Goal: Transaction & Acquisition: Obtain resource

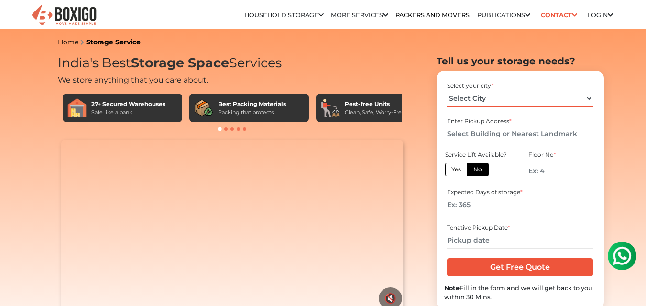
click at [587, 97] on select "Select City Bangalore Bengaluru Bhopal Bhubaneswar Chennai Coimbatore Cuttack D…" at bounding box center [520, 98] width 146 height 17
select select "[GEOGRAPHIC_DATA]"
click at [447, 90] on select "Select City Bangalore Bengaluru Bhopal Bhubaneswar Chennai Coimbatore Cuttack D…" at bounding box center [520, 98] width 146 height 17
click at [472, 138] on input "text" at bounding box center [520, 134] width 146 height 17
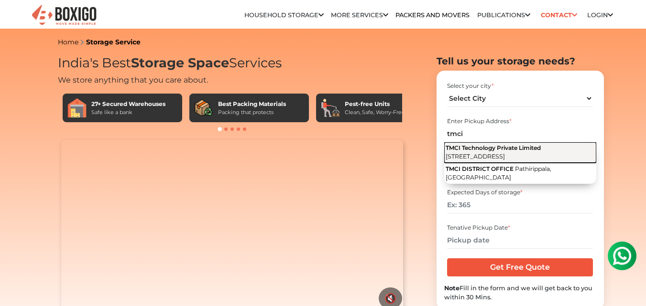
click at [472, 152] on button "TMCI Technology Private Limited 2nd Cross Road, New Thippasandra Post, Vignan N…" at bounding box center [520, 152] width 152 height 21
type input "TMCI Technology Private Limited, [STREET_ADDRESS]"
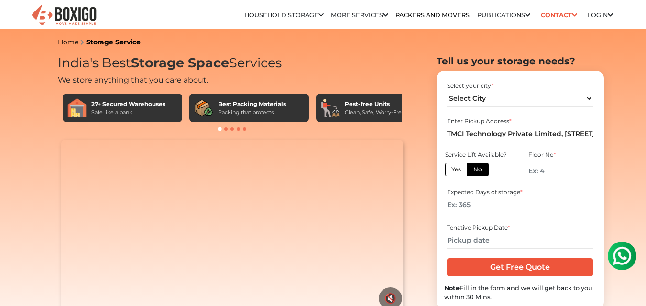
click at [480, 169] on label "No" at bounding box center [477, 169] width 22 height 13
click at [479, 169] on input "No" at bounding box center [476, 168] width 6 height 6
click at [542, 172] on input "number" at bounding box center [561, 171] width 66 height 17
drag, startPoint x: 561, startPoint y: 172, endPoint x: 523, endPoint y: 173, distance: 37.8
click at [523, 173] on div "Floor No *" at bounding box center [561, 167] width 83 height 36
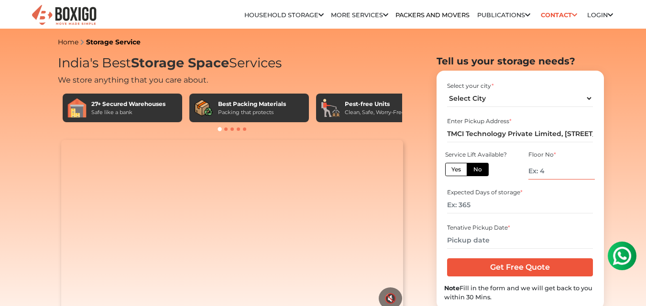
type input "1"
type input "0"
click at [531, 195] on div "Expected Days of storage *" at bounding box center [520, 192] width 146 height 9
click at [485, 200] on input "number" at bounding box center [520, 205] width 146 height 17
type input "30"
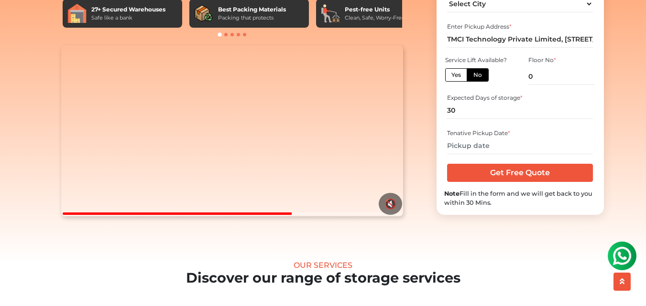
scroll to position [96, 0]
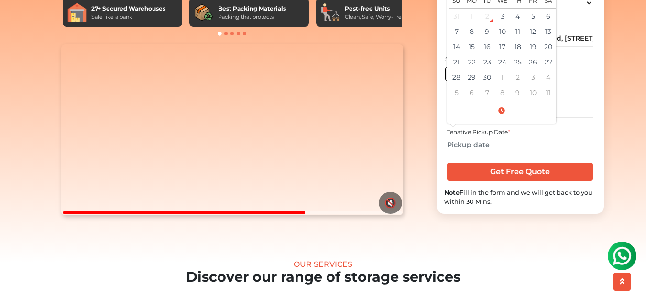
click at [492, 153] on input "text" at bounding box center [520, 145] width 146 height 17
click at [503, 24] on td "3" at bounding box center [502, 16] width 15 height 16
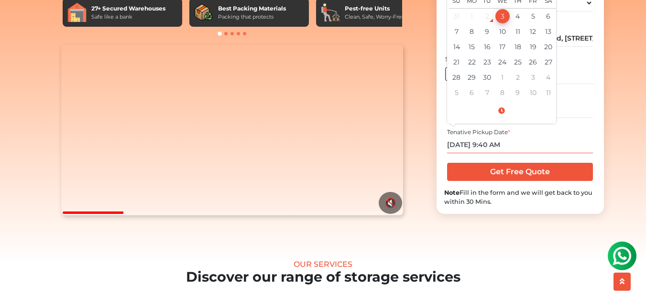
click at [489, 153] on input "09/03/2025 9:40 AM" at bounding box center [520, 145] width 146 height 17
type input "09/03/2025 :40 AM"
click at [506, 24] on td "3" at bounding box center [502, 16] width 15 height 16
click at [488, 23] on div "2" at bounding box center [487, 16] width 14 height 14
click at [491, 153] on input "09/03/2025 9:40 AM" at bounding box center [520, 145] width 146 height 17
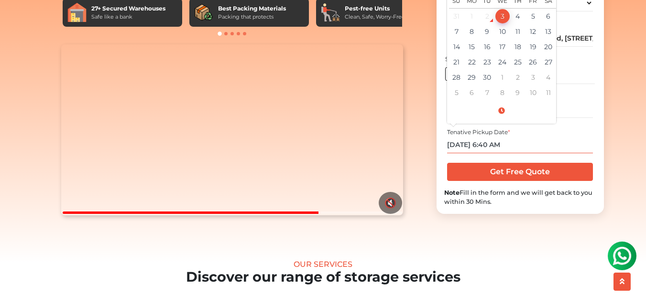
drag, startPoint x: 503, startPoint y: 160, endPoint x: 512, endPoint y: 159, distance: 9.6
click at [512, 153] on input "09/03/2025 6:40 AM" at bounding box center [520, 145] width 146 height 17
type input "09/03/2025 6:40 PM"
click at [494, 153] on input "09/03/2025 6:40 PM" at bounding box center [520, 145] width 146 height 17
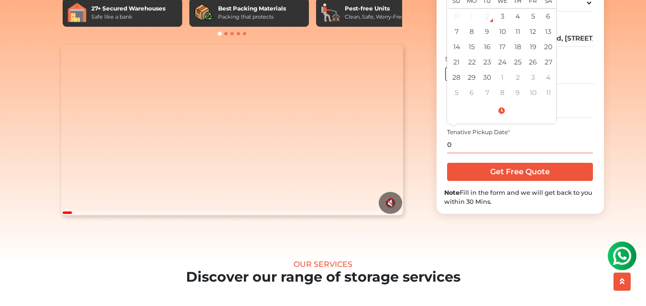
drag, startPoint x: 455, startPoint y: 159, endPoint x: 425, endPoint y: 156, distance: 30.2
click at [425, 156] on section "Tell us your storage needs? Select your city * Select City Bangalore Bengaluru" at bounding box center [504, 87] width 167 height 254
click at [507, 24] on td "3" at bounding box center [502, 16] width 15 height 16
click at [491, 153] on input "09/03/2025 9:40 AM" at bounding box center [520, 145] width 146 height 17
click at [509, 153] on input "09/03/2025 6:40 AM" at bounding box center [520, 145] width 146 height 17
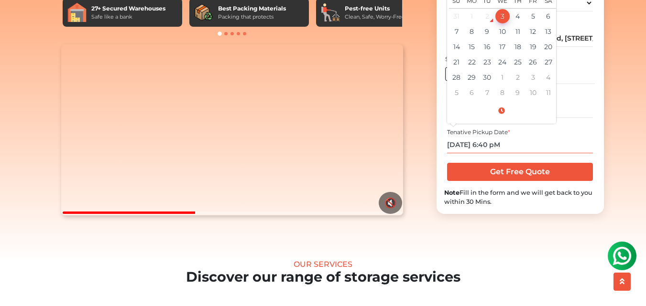
click at [497, 153] on input "09/03/2025 6:40 pM" at bounding box center [520, 145] width 146 height 17
click at [496, 153] on input "09/03/2025 6:410 pM" at bounding box center [520, 145] width 146 height 17
click at [540, 153] on input "09/03/2025 6:10 pM" at bounding box center [520, 145] width 146 height 17
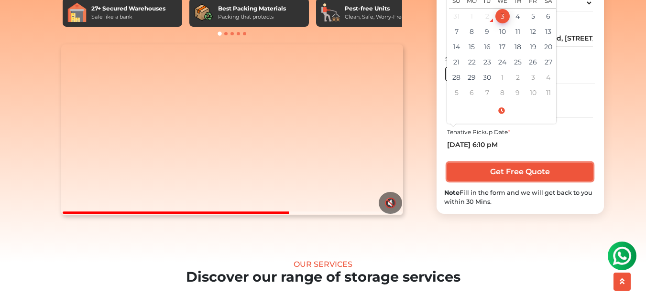
type input "09/03/2025 6:10 PM"
click at [533, 181] on input "Get Free Quote" at bounding box center [520, 172] width 146 height 18
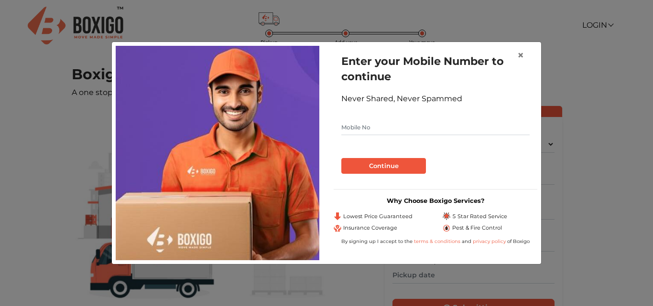
click at [386, 127] on input "text" at bounding box center [435, 127] width 188 height 15
type input "9487907783"
click at [382, 159] on button "Continue" at bounding box center [383, 166] width 85 height 16
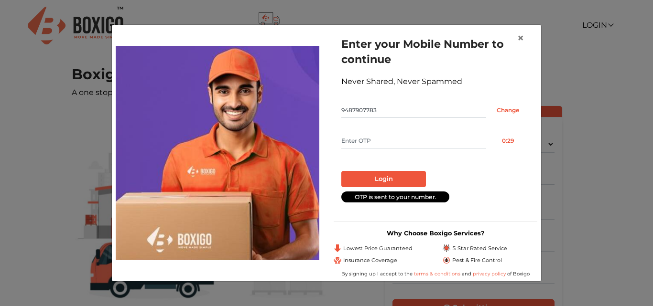
click at [396, 135] on input "text" at bounding box center [413, 140] width 145 height 15
type input "9769"
click at [392, 176] on button "Login" at bounding box center [383, 179] width 85 height 16
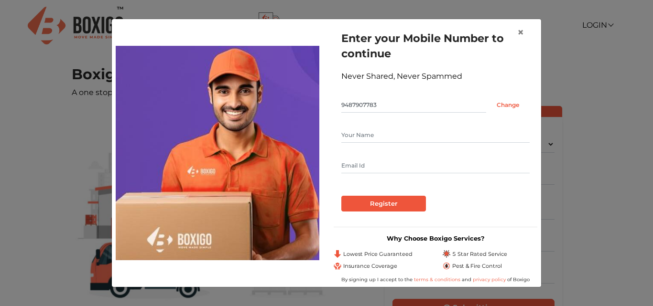
click at [386, 135] on input "text" at bounding box center [435, 135] width 188 height 15
type input "Kiran"
click at [368, 165] on input "text" at bounding box center [435, 165] width 188 height 15
type input "[EMAIL_ADDRESS][DOMAIN_NAME]"
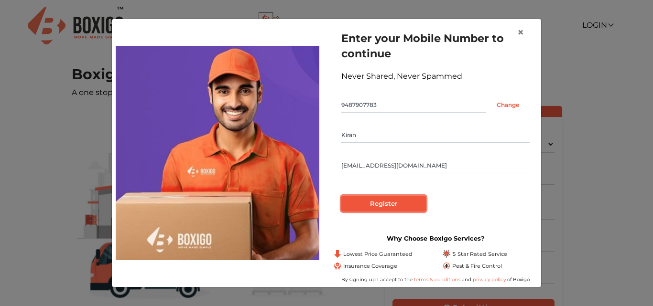
click at [392, 206] on input "Register" at bounding box center [383, 204] width 85 height 16
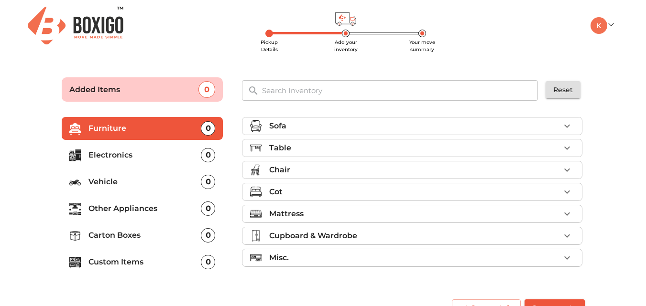
click at [566, 130] on icon "button" at bounding box center [566, 125] width 11 height 11
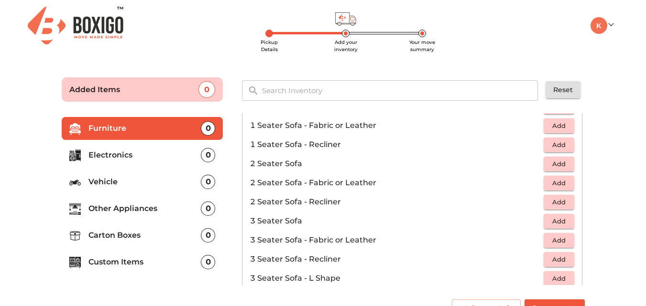
scroll to position [48, 0]
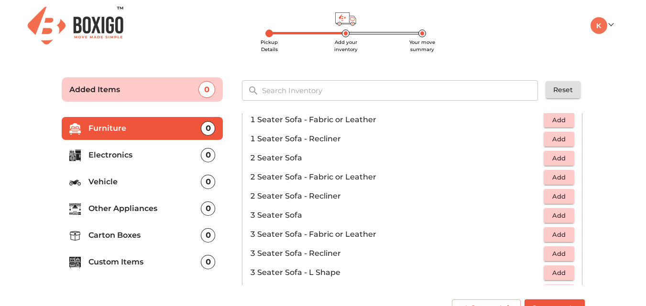
click at [554, 235] on span "Add" at bounding box center [558, 234] width 21 height 11
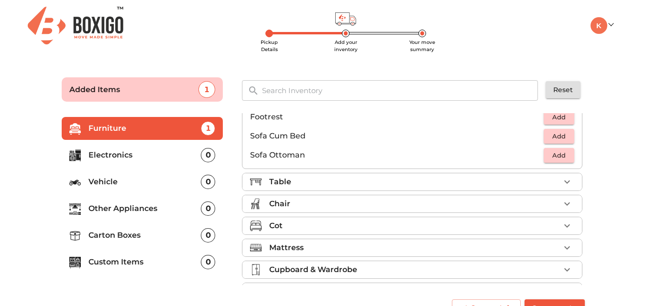
scroll to position [284, 0]
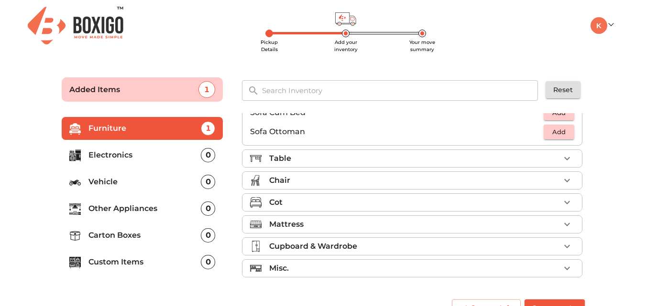
click at [562, 178] on icon "button" at bounding box center [566, 180] width 11 height 11
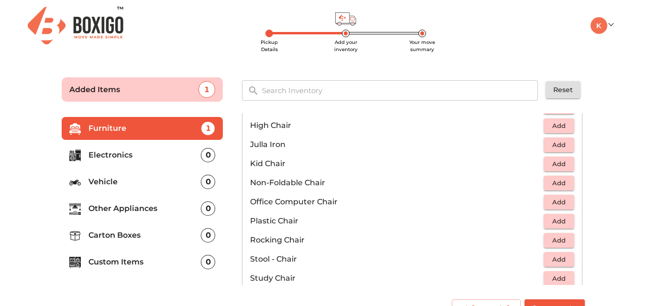
scroll to position [237, 0]
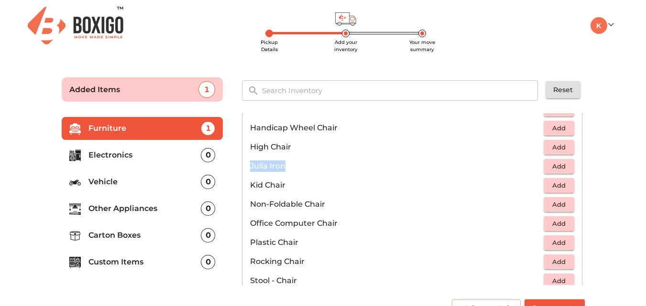
drag, startPoint x: 285, startPoint y: 165, endPoint x: 249, endPoint y: 167, distance: 35.9
click at [249, 167] on li "Julla Iron Add" at bounding box center [411, 166] width 339 height 19
copy p "Julla Iron"
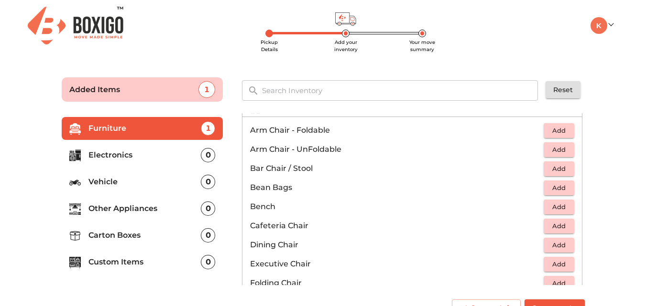
scroll to position [45, 0]
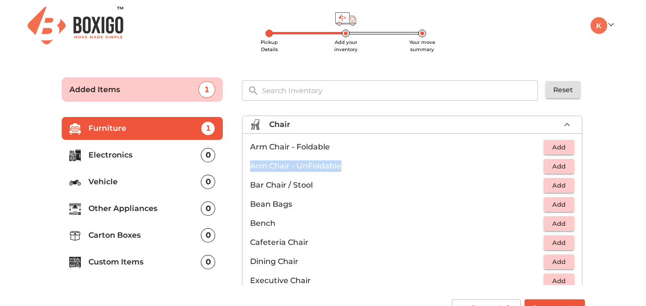
drag, startPoint x: 340, startPoint y: 166, endPoint x: 251, endPoint y: 161, distance: 88.6
click at [251, 161] on p "Arm Chair - UnFoldable" at bounding box center [396, 166] width 293 height 11
copy p "Arm Chair - UnFoldable"
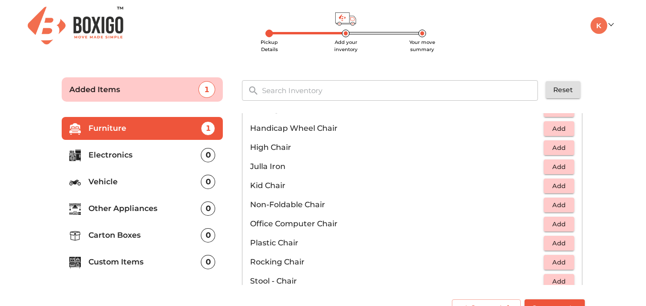
scroll to position [237, 0]
drag, startPoint x: 327, startPoint y: 204, endPoint x: 252, endPoint y: 202, distance: 75.1
click at [252, 202] on p "Non-Foldable Chair" at bounding box center [396, 204] width 293 height 11
copy p "Non-Foldable Chair"
click at [550, 204] on span "Add" at bounding box center [558, 204] width 21 height 11
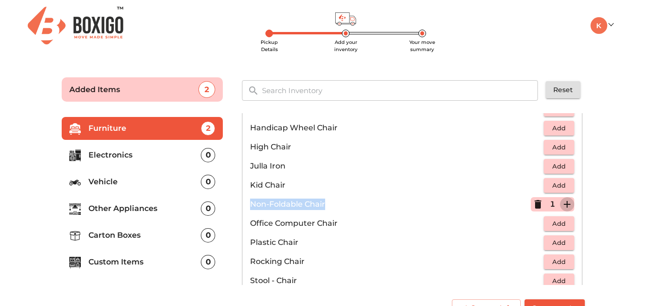
click at [561, 204] on icon "button" at bounding box center [566, 204] width 11 height 11
click at [612, 152] on main "Pickup Details Add your inventory Your move summary Added Items 3 ​ Reset Furni…" at bounding box center [323, 195] width 646 height 263
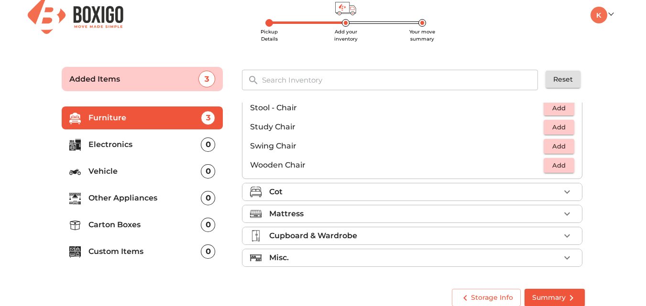
scroll to position [21, 0]
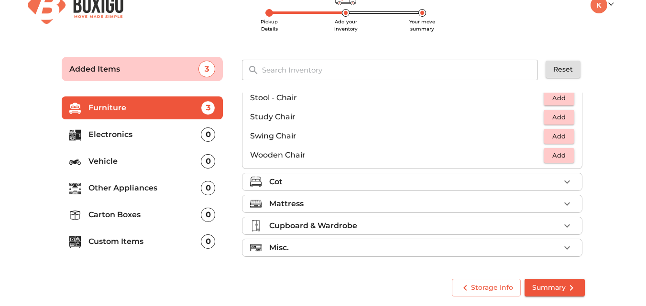
click at [561, 179] on icon "button" at bounding box center [566, 181] width 11 height 11
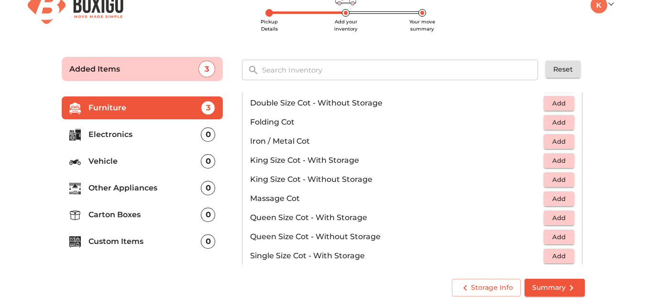
scroll to position [214, 0]
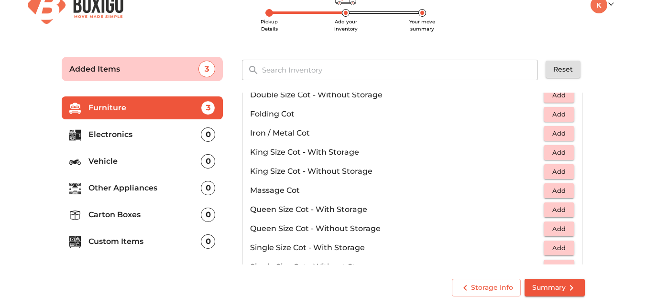
click at [554, 175] on span "Add" at bounding box center [558, 171] width 21 height 11
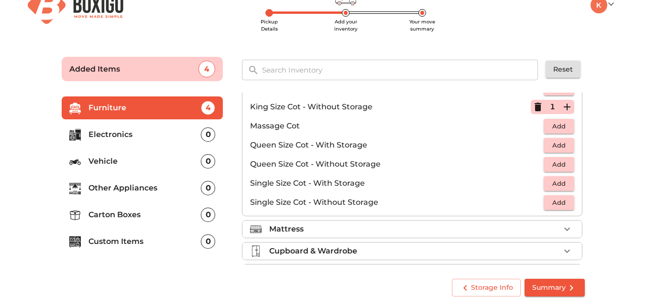
scroll to position [303, 0]
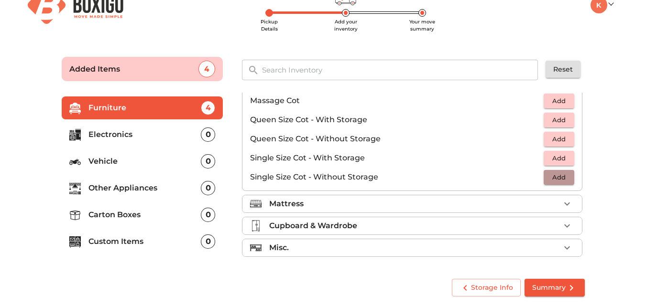
click at [550, 178] on span "Add" at bounding box center [558, 177] width 21 height 11
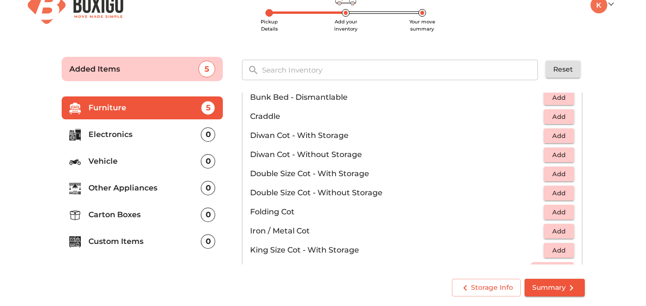
scroll to position [112, 0]
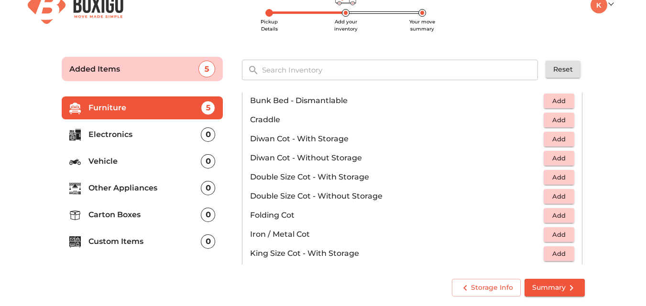
click at [563, 197] on span "Add" at bounding box center [558, 196] width 21 height 11
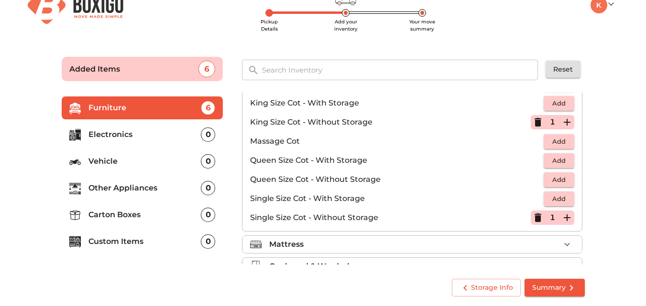
scroll to position [303, 0]
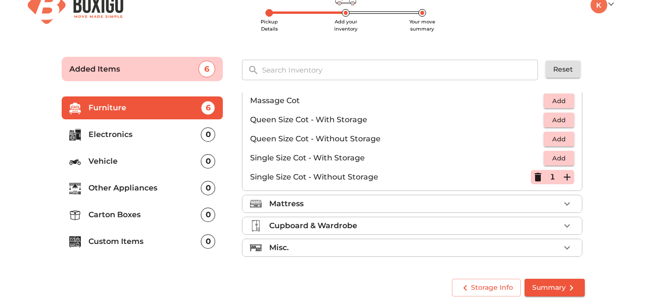
click at [561, 200] on icon "button" at bounding box center [566, 203] width 11 height 11
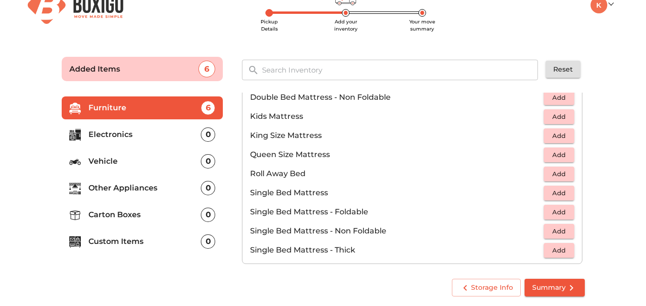
scroll to position [109, 0]
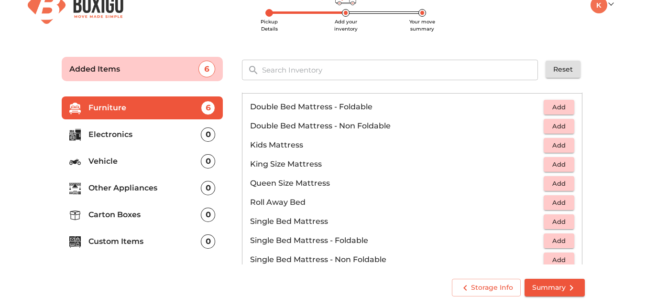
click at [554, 126] on span "Add" at bounding box center [558, 126] width 21 height 11
click at [554, 163] on span "Add" at bounding box center [558, 164] width 21 height 11
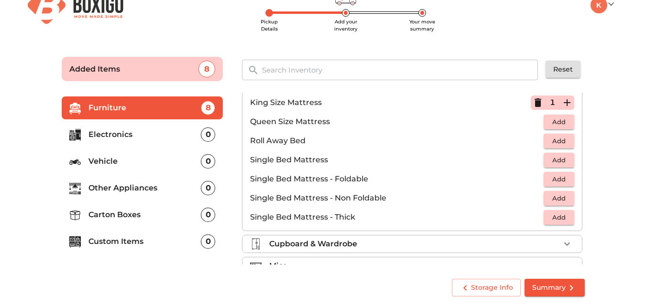
scroll to position [189, 0]
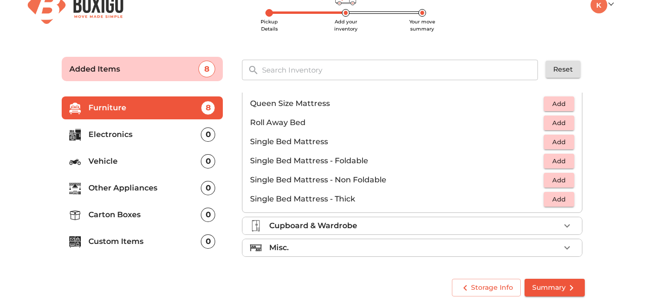
click at [548, 138] on span "Add" at bounding box center [558, 142] width 21 height 11
click at [121, 284] on div "Storage Info Summary" at bounding box center [323, 287] width 530 height 25
click at [548, 182] on span "Add" at bounding box center [558, 180] width 21 height 11
click at [536, 142] on icon "button" at bounding box center [537, 142] width 7 height 9
click at [550, 159] on span "Add" at bounding box center [558, 161] width 21 height 11
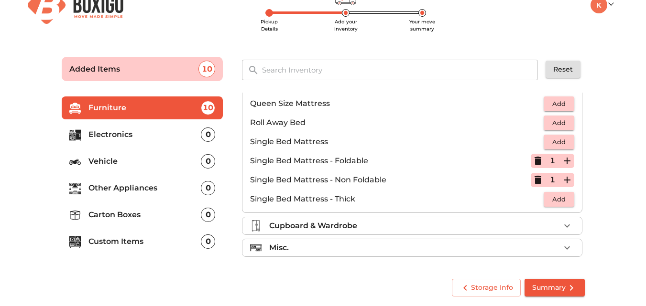
click at [534, 180] on icon "button" at bounding box center [537, 180] width 7 height 9
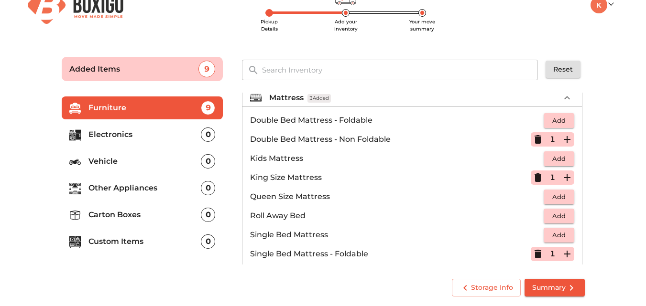
scroll to position [143, 0]
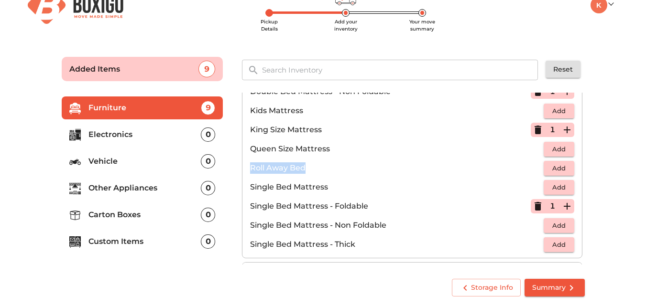
drag, startPoint x: 309, startPoint y: 164, endPoint x: 250, endPoint y: 166, distance: 58.3
click at [250, 166] on p "Roll Away Bed" at bounding box center [396, 167] width 293 height 11
copy p "Roll Away Bed"
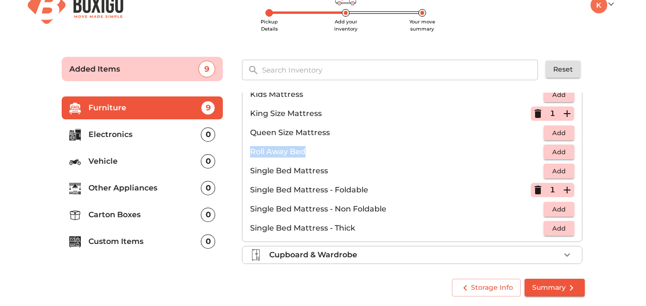
scroll to position [189, 0]
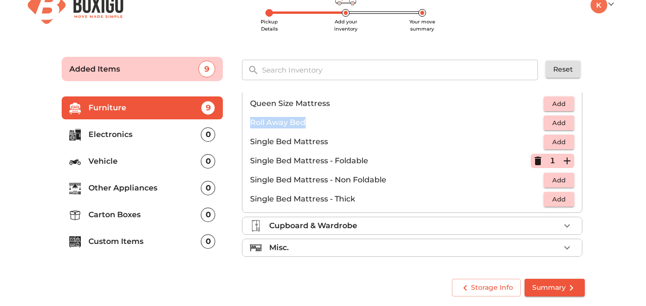
click at [564, 224] on icon "button" at bounding box center [566, 225] width 11 height 11
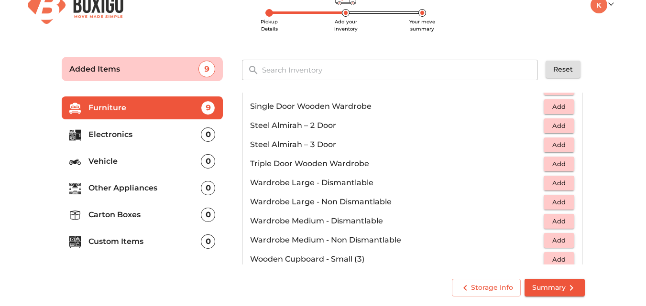
scroll to position [323, 0]
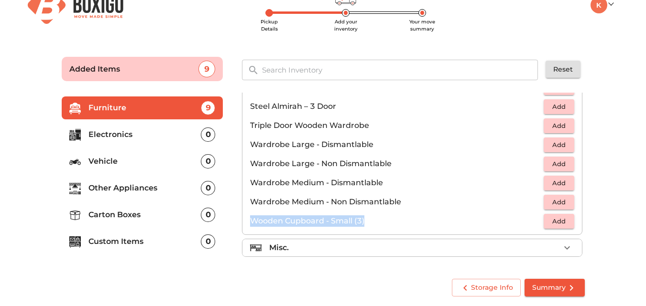
drag, startPoint x: 365, startPoint y: 219, endPoint x: 250, endPoint y: 221, distance: 114.2
click at [250, 221] on p "Wooden Cupboard - Small (3)" at bounding box center [396, 221] width 293 height 11
copy p "Wooden Cupboard - Small (3)"
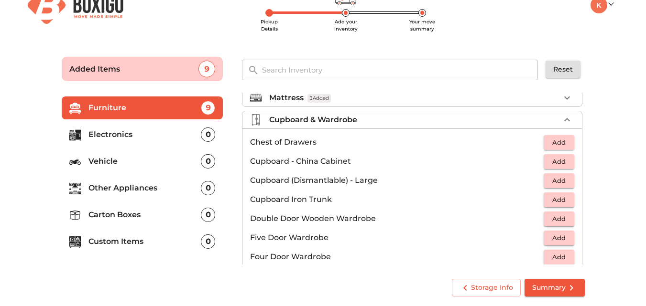
scroll to position [84, 0]
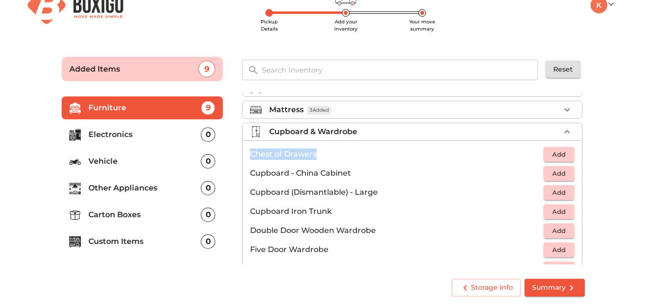
drag, startPoint x: 318, startPoint y: 153, endPoint x: 250, endPoint y: 153, distance: 67.4
click at [250, 153] on p "Chest of Drawers" at bounding box center [396, 154] width 293 height 11
copy p "Chest of Drawers"
click at [559, 155] on span "Add" at bounding box center [558, 154] width 21 height 11
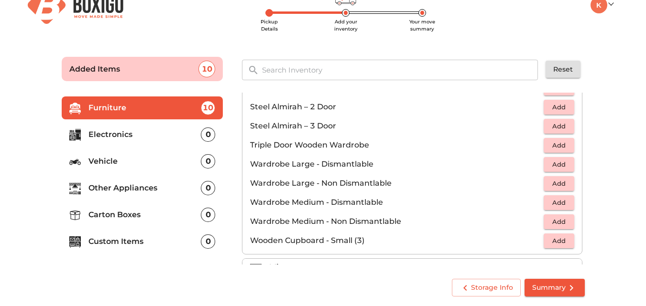
scroll to position [323, 0]
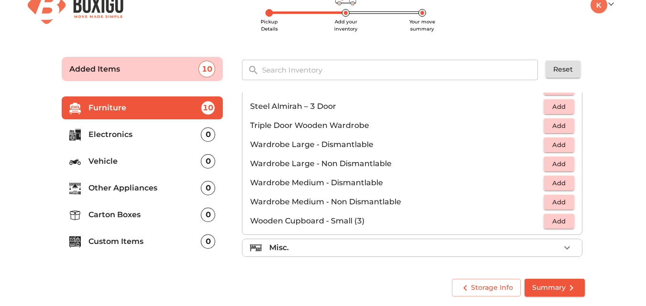
click at [327, 252] on div "Misc." at bounding box center [414, 247] width 291 height 11
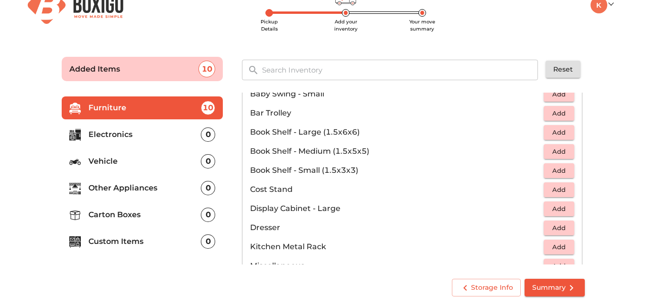
scroll to position [226, 0]
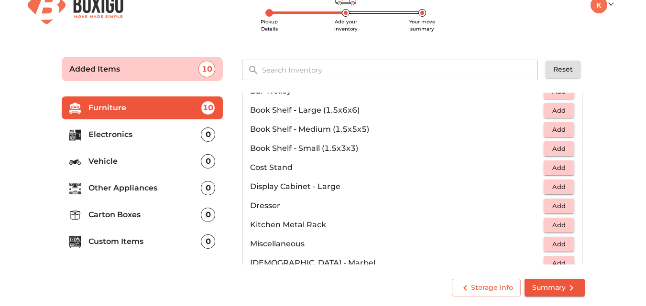
click at [548, 225] on span "Add" at bounding box center [558, 225] width 21 height 11
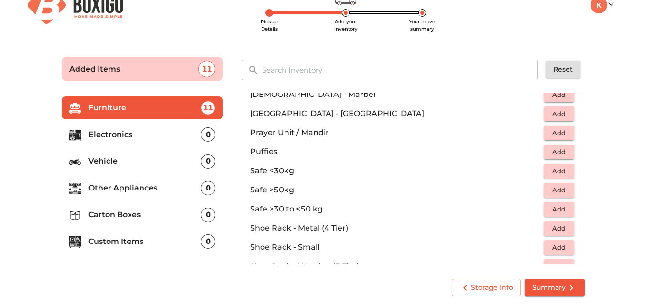
scroll to position [417, 0]
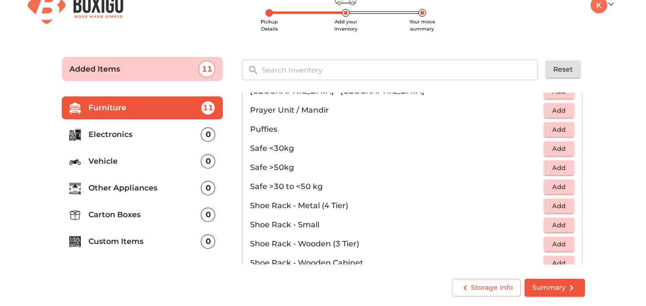
click at [557, 247] on span "Add" at bounding box center [558, 244] width 21 height 11
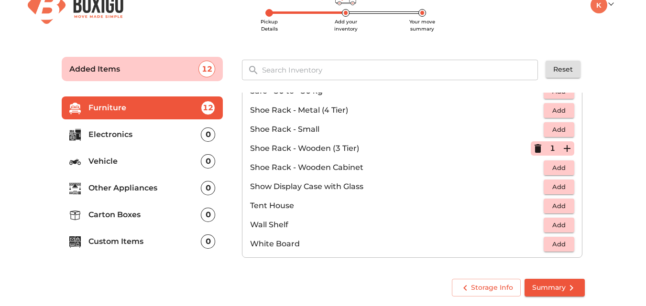
scroll to position [514, 0]
click at [147, 133] on p "Electronics" at bounding box center [144, 134] width 113 height 11
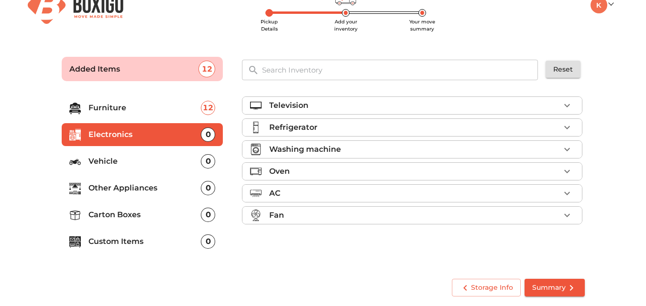
click at [563, 144] on icon "button" at bounding box center [566, 149] width 11 height 11
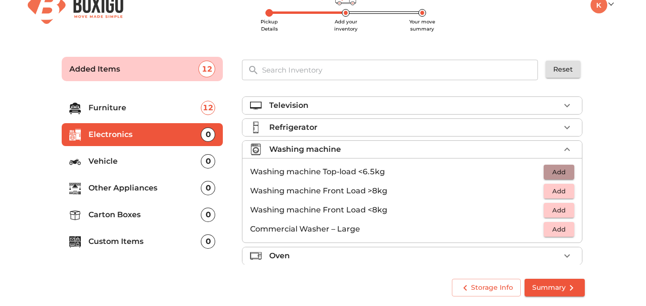
click at [558, 171] on span "Add" at bounding box center [558, 172] width 21 height 11
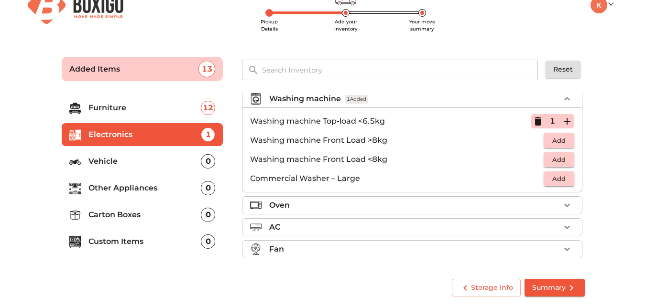
scroll to position [52, 0]
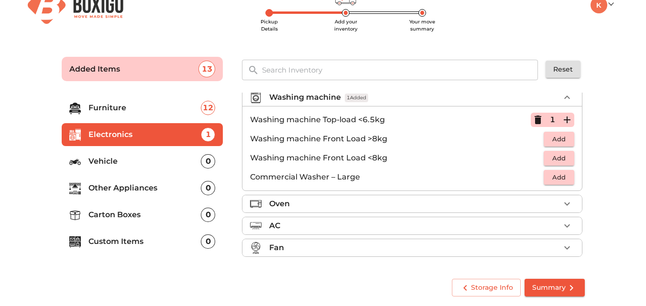
click at [553, 201] on div "Oven" at bounding box center [414, 203] width 291 height 11
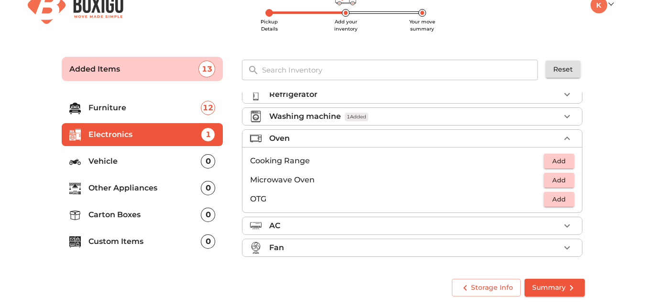
scroll to position [33, 0]
click at [566, 225] on icon "button" at bounding box center [566, 225] width 11 height 11
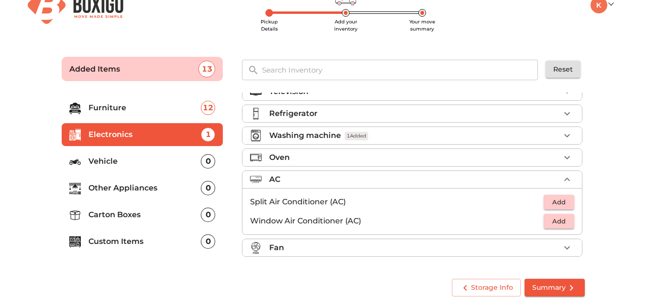
scroll to position [14, 0]
click at [539, 243] on div "Fan" at bounding box center [414, 247] width 291 height 11
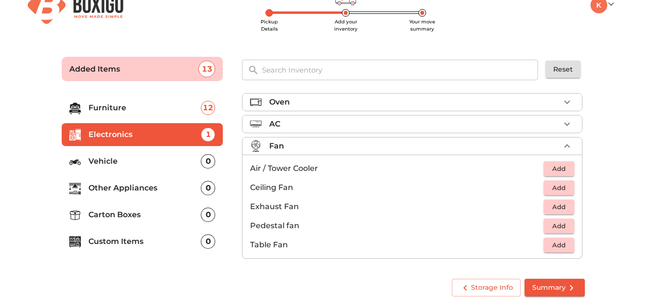
scroll to position [71, 0]
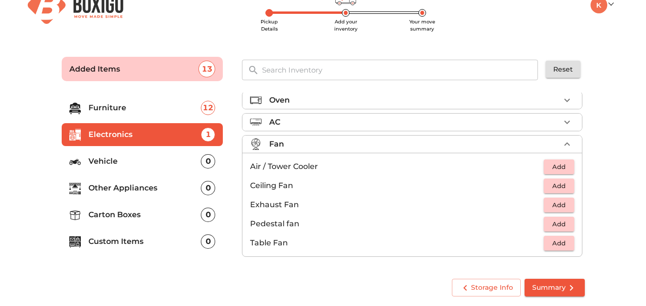
click at [550, 244] on span "Add" at bounding box center [558, 243] width 21 height 11
click at [137, 165] on p "Vehicle" at bounding box center [144, 161] width 113 height 11
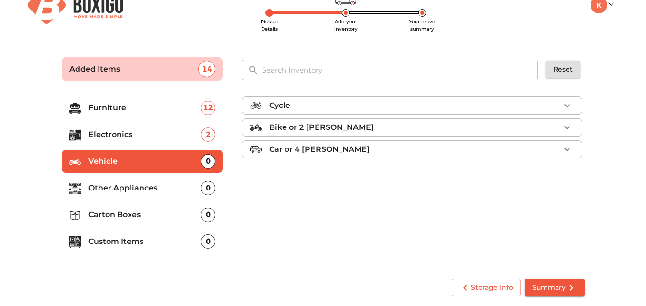
scroll to position [0, 0]
click at [163, 182] on li "Other Appliances 0" at bounding box center [143, 188] width 162 height 23
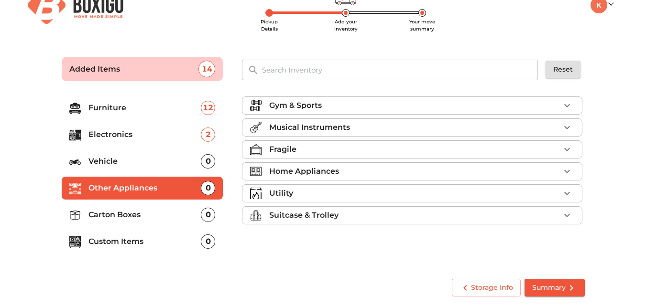
click at [312, 169] on p "Home Appliances" at bounding box center [304, 171] width 70 height 11
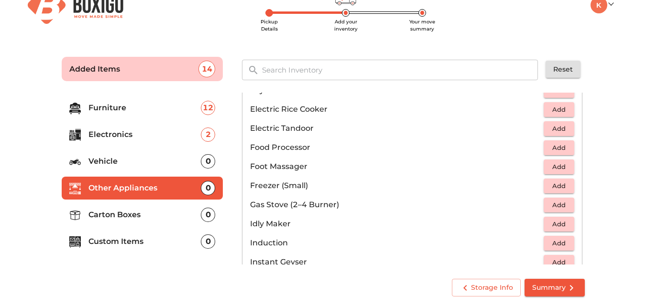
scroll to position [335, 0]
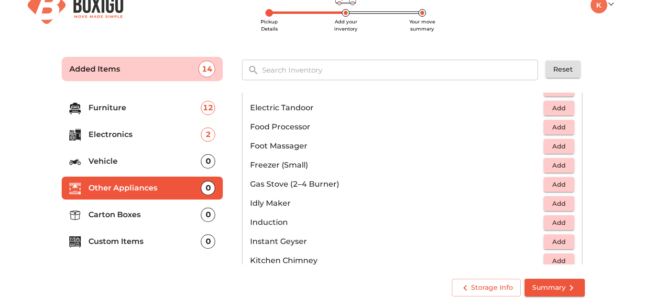
click at [550, 185] on span "Add" at bounding box center [558, 184] width 21 height 11
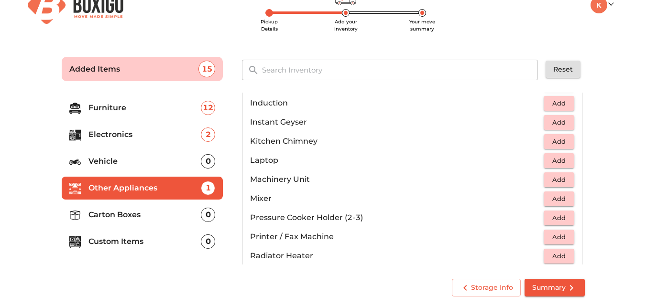
scroll to position [478, 0]
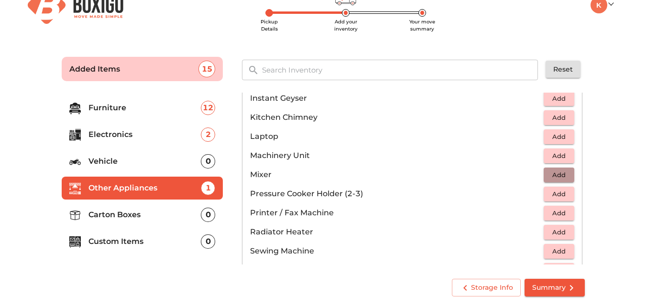
click at [550, 176] on span "Add" at bounding box center [558, 175] width 21 height 11
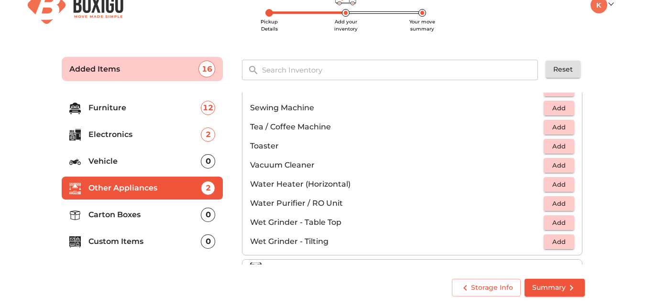
scroll to position [664, 0]
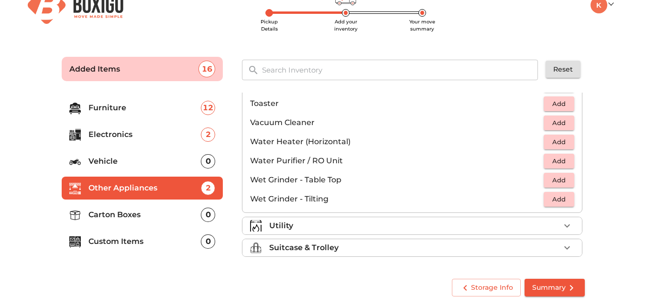
click at [372, 224] on div "Utility" at bounding box center [414, 225] width 291 height 11
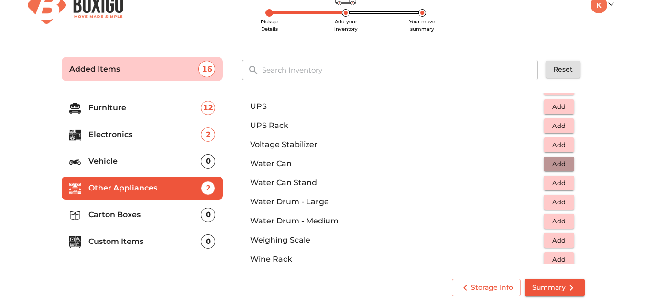
click at [553, 163] on span "Add" at bounding box center [558, 164] width 21 height 11
click at [564, 164] on icon "button" at bounding box center [566, 164] width 7 height 7
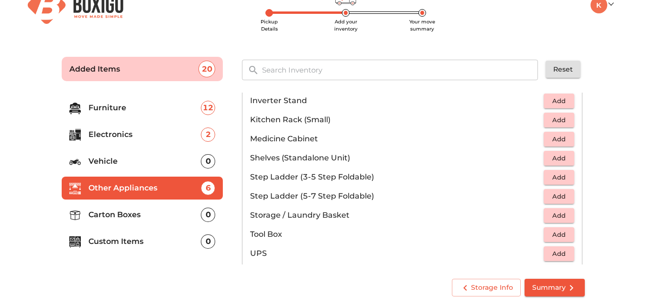
scroll to position [530, 0]
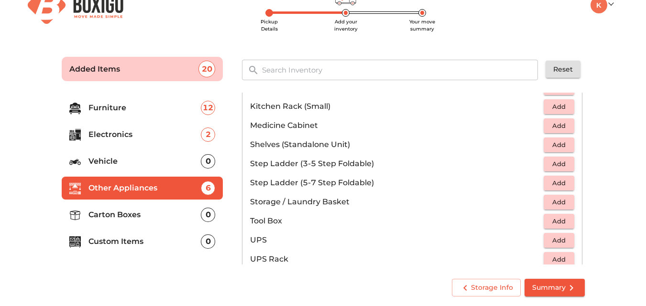
click at [130, 221] on p "Carton Boxes" at bounding box center [144, 214] width 113 height 11
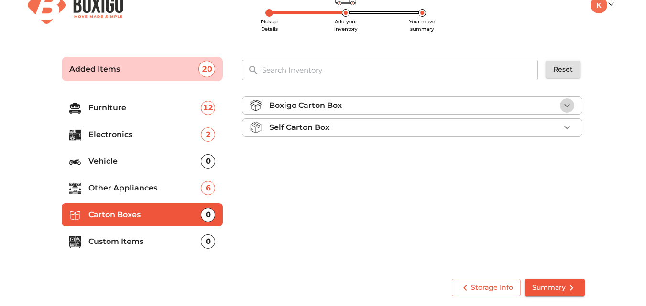
click at [571, 102] on icon "button" at bounding box center [566, 105] width 11 height 11
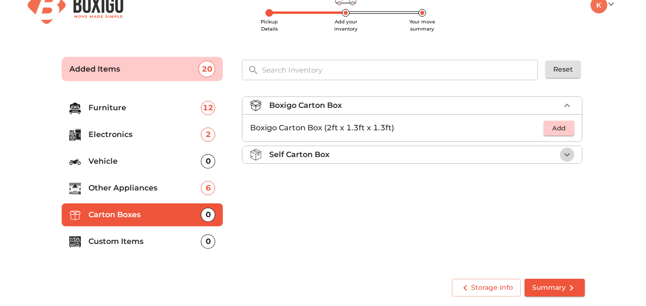
click at [565, 151] on icon "button" at bounding box center [566, 154] width 11 height 11
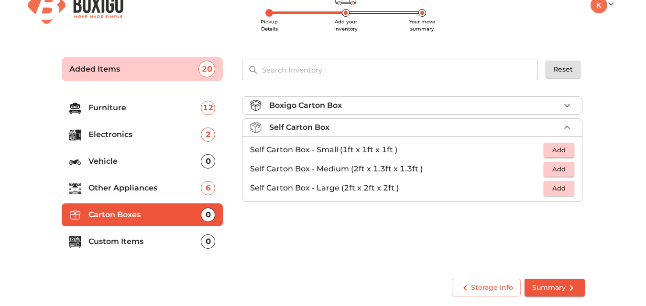
click at [568, 108] on icon "button" at bounding box center [566, 105] width 11 height 11
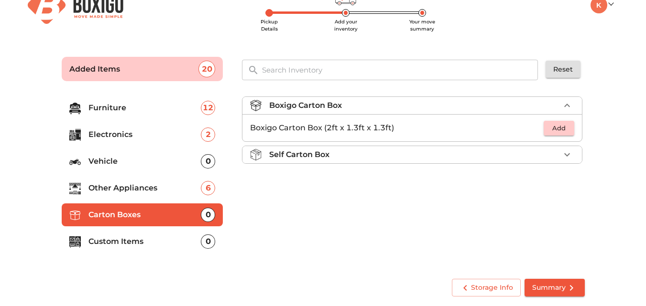
click at [567, 156] on icon "button" at bounding box center [567, 154] width 6 height 3
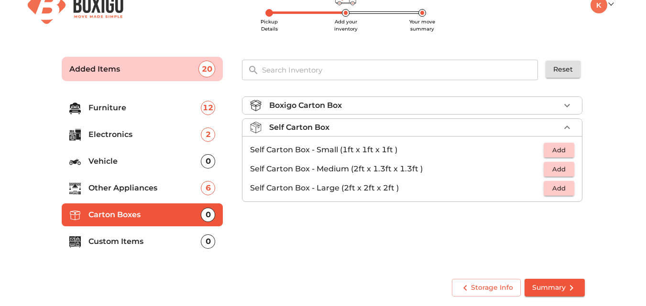
click at [570, 103] on icon "button" at bounding box center [566, 105] width 11 height 11
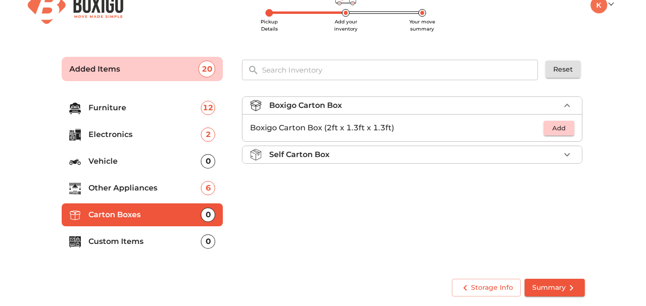
click at [553, 128] on span "Add" at bounding box center [558, 128] width 21 height 11
click at [130, 240] on p "Custom Items" at bounding box center [144, 241] width 113 height 11
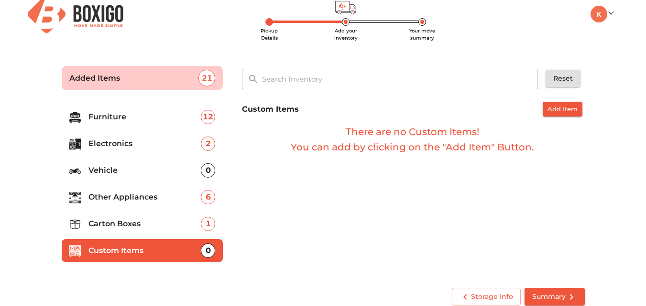
scroll to position [21, 0]
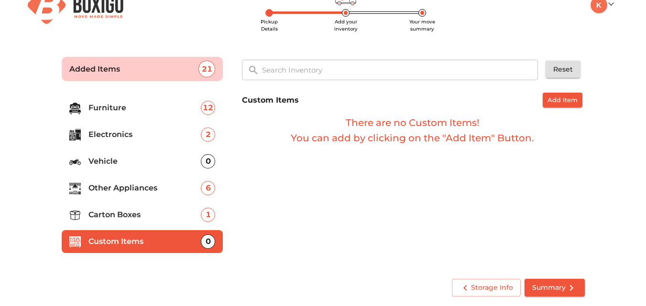
click at [552, 287] on span "Summary" at bounding box center [554, 288] width 45 height 12
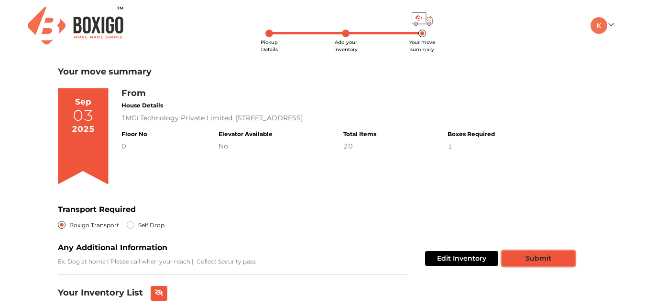
click at [529, 254] on button "Submit" at bounding box center [538, 258] width 73 height 15
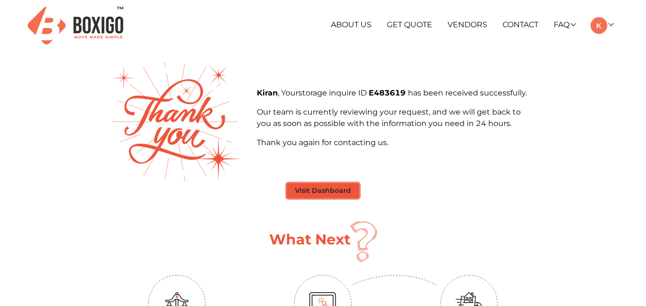
click at [337, 186] on button "Visit Dashboard" at bounding box center [323, 191] width 72 height 15
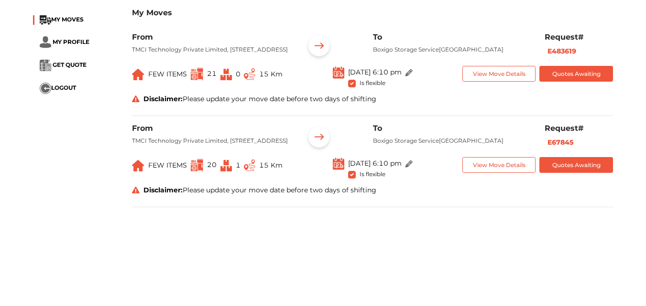
scroll to position [48, 0]
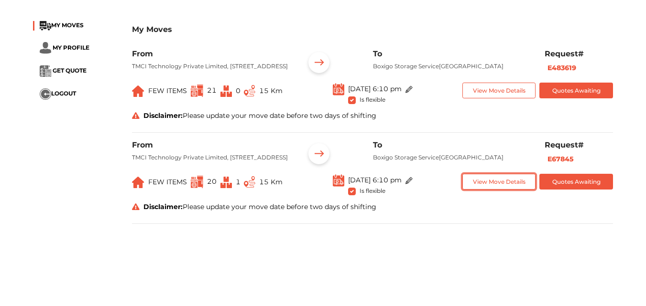
click at [486, 190] on button "View Move Details" at bounding box center [499, 182] width 74 height 16
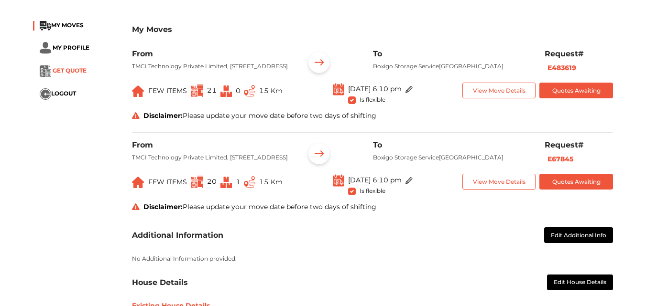
click at [70, 70] on span "GET QUOTE" at bounding box center [70, 70] width 34 height 7
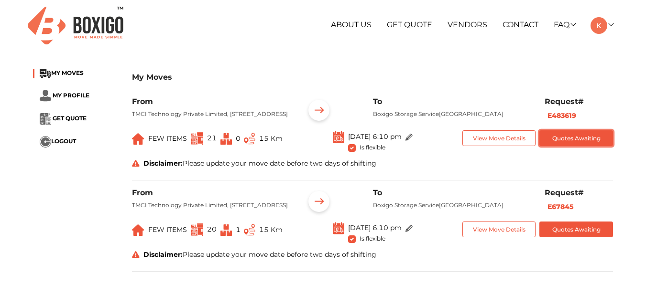
click at [564, 146] on button "Quotes Awaiting" at bounding box center [576, 138] width 74 height 16
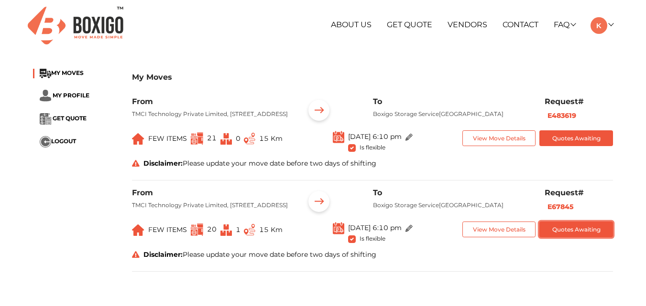
click at [579, 238] on button "Quotes Awaiting" at bounding box center [576, 230] width 74 height 16
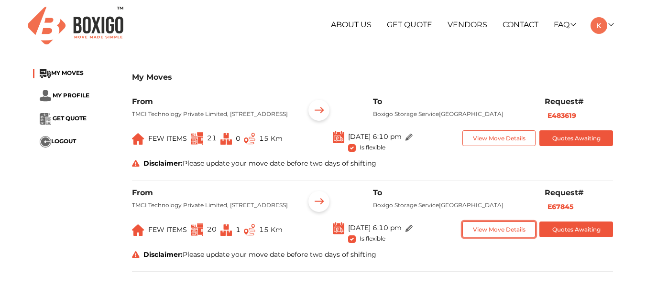
click at [493, 238] on button "View Move Details" at bounding box center [499, 230] width 74 height 16
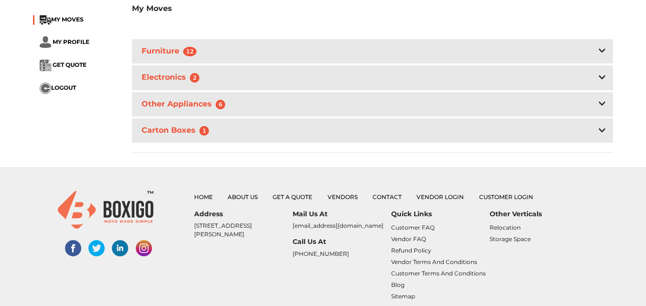
scroll to position [430, 0]
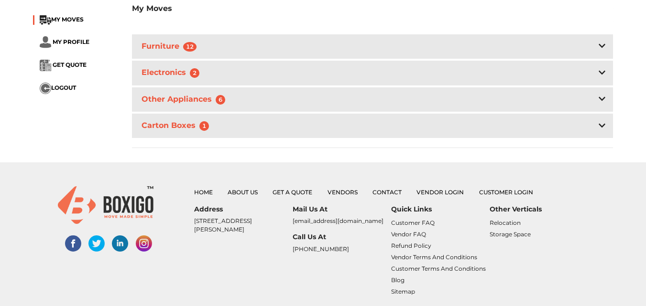
click at [606, 85] on div "Electronics 2" at bounding box center [372, 73] width 481 height 24
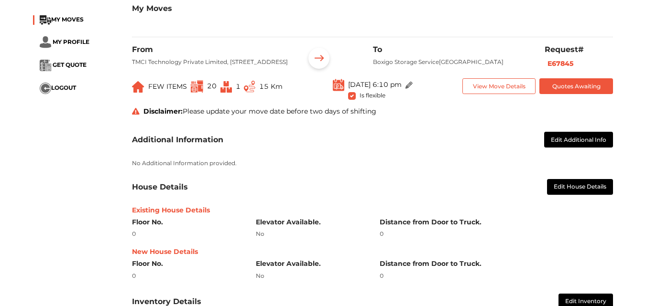
scroll to position [239, 0]
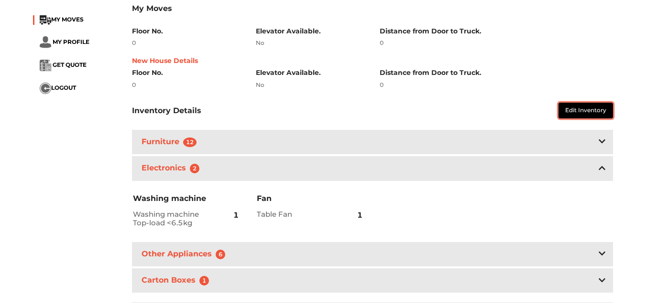
click at [591, 119] on button "Edit Inventory" at bounding box center [585, 111] width 54 height 16
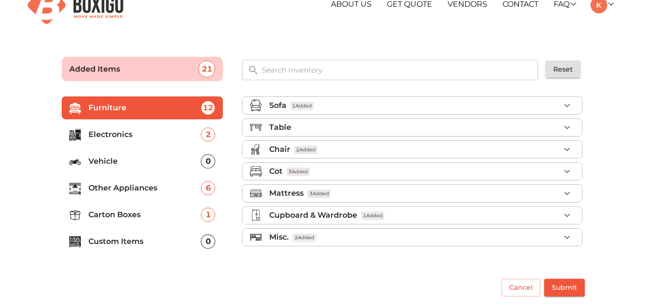
scroll to position [21, 0]
click at [563, 233] on icon "button" at bounding box center [566, 237] width 11 height 11
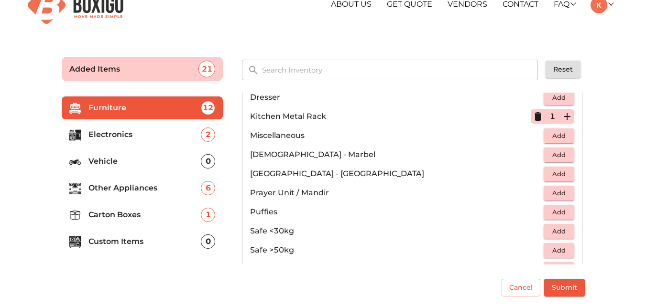
scroll to position [382, 0]
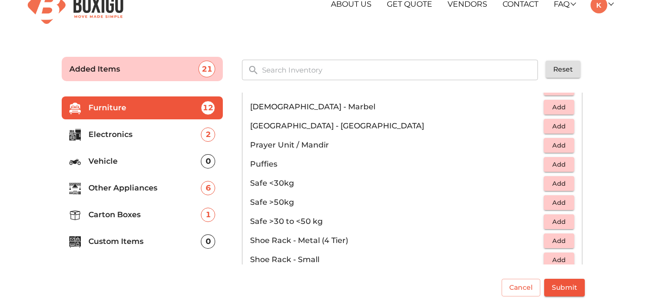
click at [109, 138] on p "Electronics" at bounding box center [144, 134] width 113 height 11
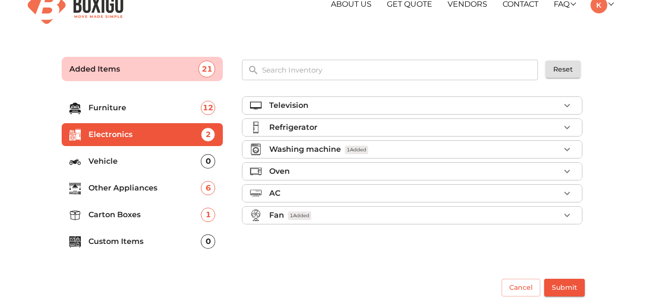
click at [292, 194] on div "AC" at bounding box center [414, 193] width 291 height 11
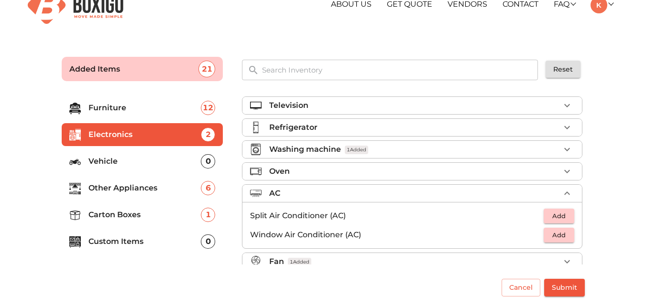
click at [292, 194] on div "AC" at bounding box center [414, 193] width 291 height 11
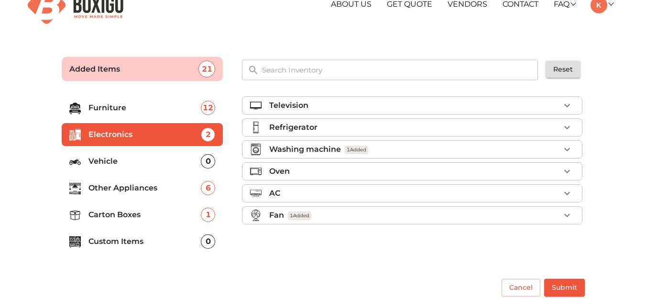
click at [286, 214] on div "Fan 1 Added" at bounding box center [414, 215] width 291 height 11
click at [559, 237] on span "Add" at bounding box center [558, 238] width 21 height 11
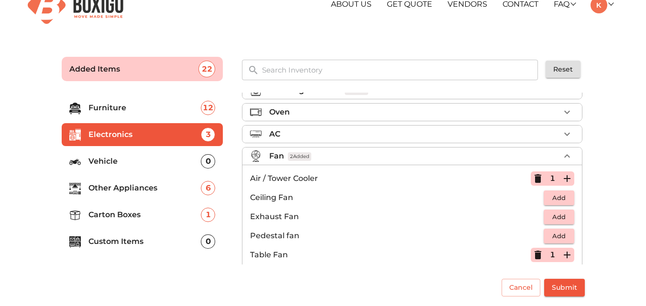
scroll to position [71, 0]
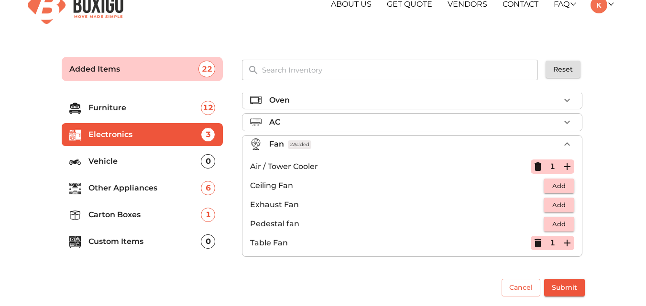
click at [562, 287] on span "Submit" at bounding box center [564, 288] width 25 height 12
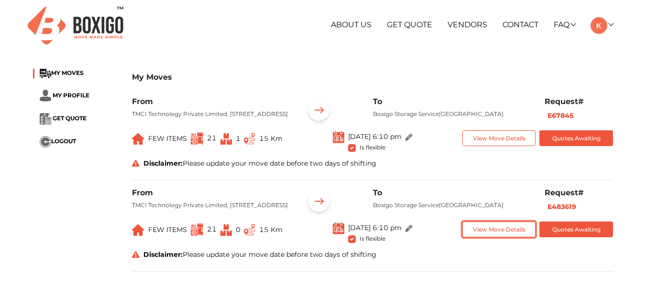
click at [503, 238] on button "View Move Details" at bounding box center [499, 230] width 74 height 16
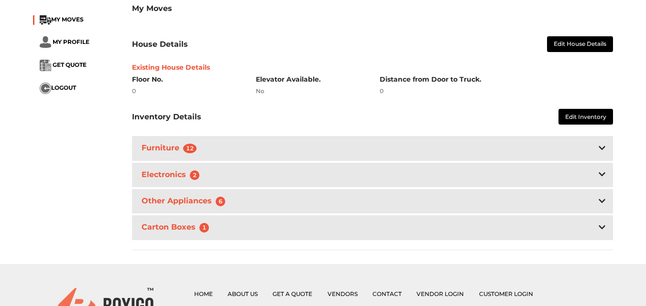
scroll to position [287, 0]
click at [585, 124] on button "Edit Inventory" at bounding box center [585, 116] width 54 height 16
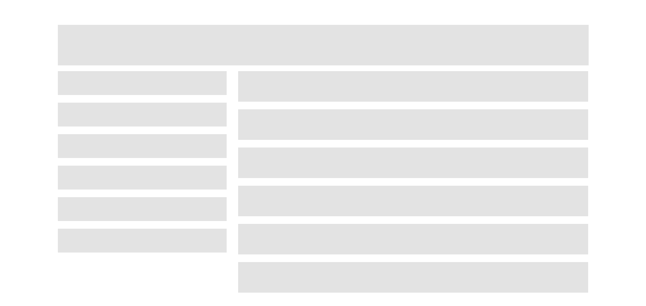
scroll to position [21, 0]
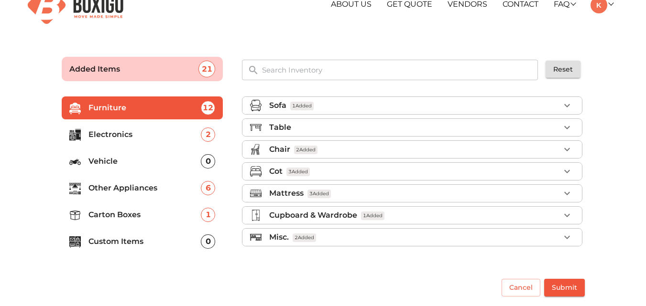
click at [291, 236] on div "Misc. 2 Added" at bounding box center [414, 237] width 291 height 11
click at [160, 136] on p "Electronics" at bounding box center [144, 134] width 113 height 11
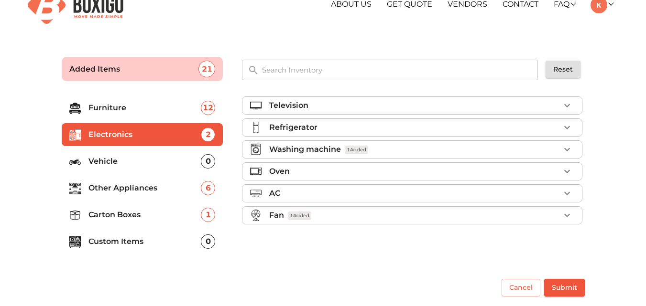
click at [335, 220] on div "Fan 1 Added" at bounding box center [414, 215] width 291 height 11
click at [326, 237] on p "Air / Tower Cooler" at bounding box center [396, 237] width 293 height 11
click at [554, 239] on span "Add" at bounding box center [558, 238] width 21 height 11
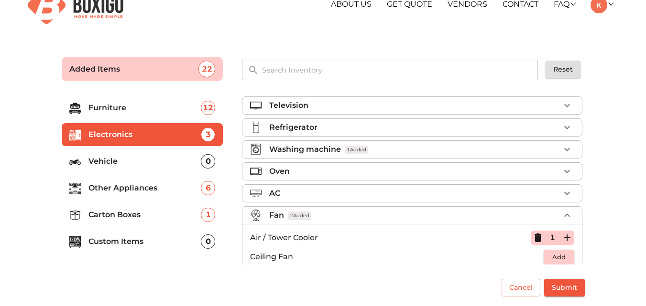
click at [564, 282] on span "Submit" at bounding box center [564, 288] width 25 height 12
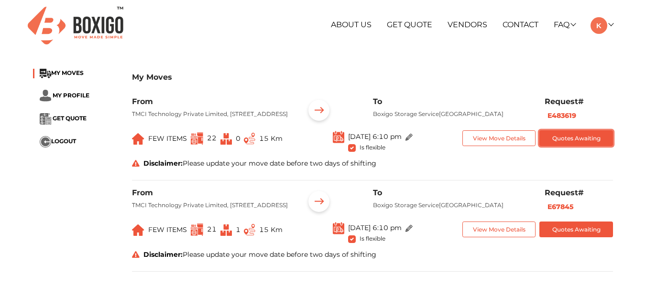
click at [576, 146] on button "Quotes Awaiting" at bounding box center [576, 138] width 74 height 16
